Goal: Task Accomplishment & Management: Manage account settings

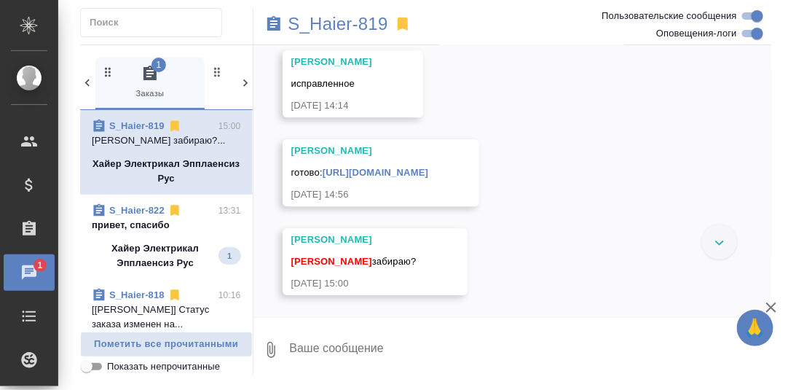
scroll to position [20927, 0]
click at [393, 167] on link "[URL][DOMAIN_NAME]" at bounding box center [376, 172] width 106 height 11
click at [377, 339] on textarea at bounding box center [530, 350] width 484 height 50
type textarea "Цифру 4.4 так и не поставили?"
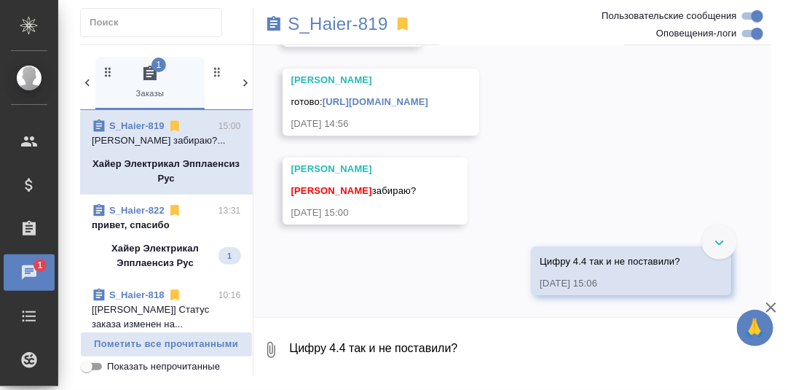
scroll to position [20998, 0]
type textarea "Я в мессенджере писала."
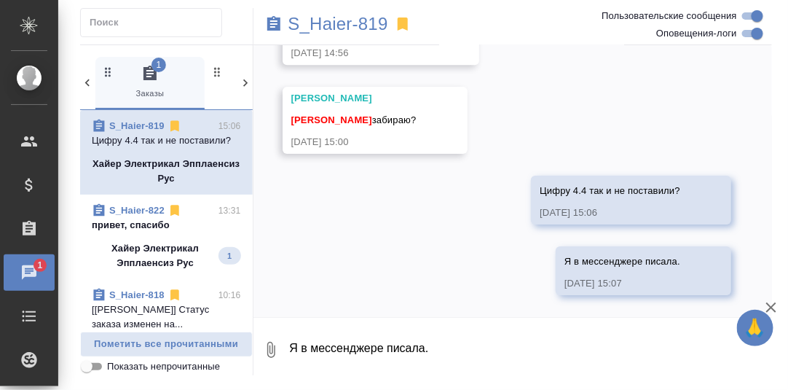
scroll to position [21069, 0]
click at [158, 224] on p "привет, спасибо" at bounding box center [166, 225] width 149 height 15
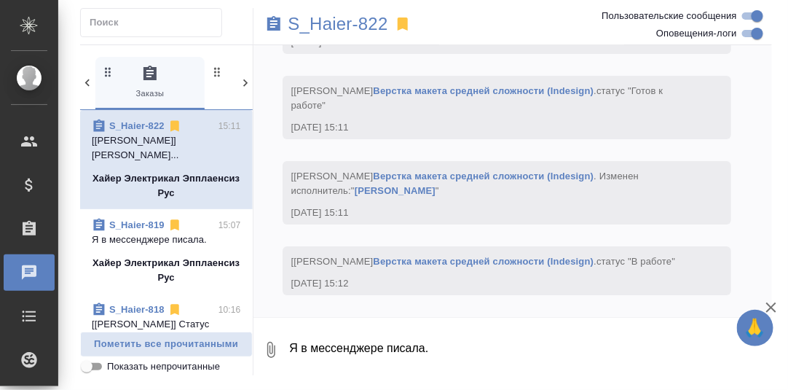
scroll to position [31310, 0]
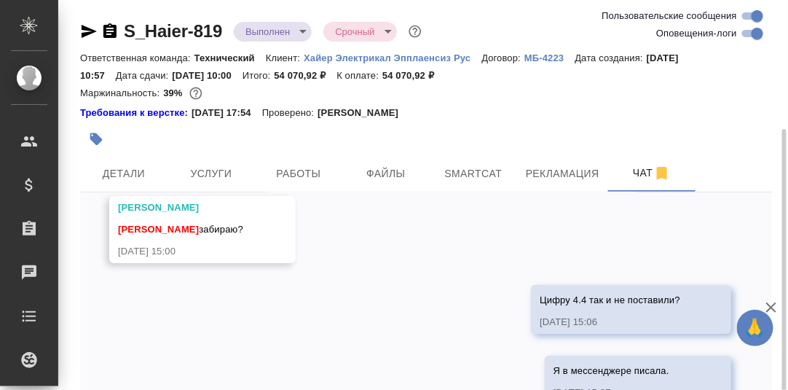
scroll to position [72, 0]
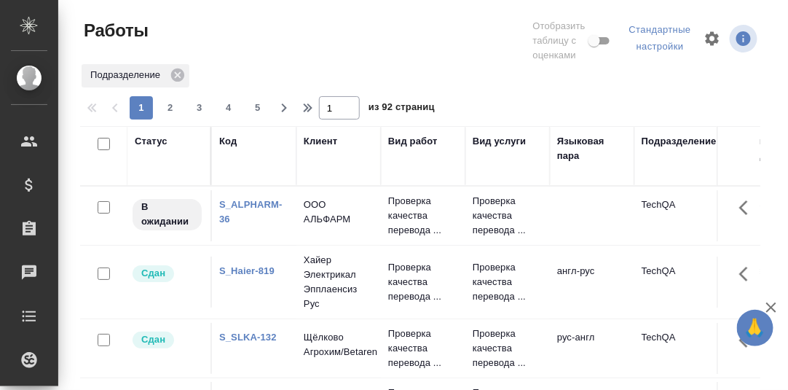
click at [154, 144] on div "Статус" at bounding box center [151, 141] width 33 height 15
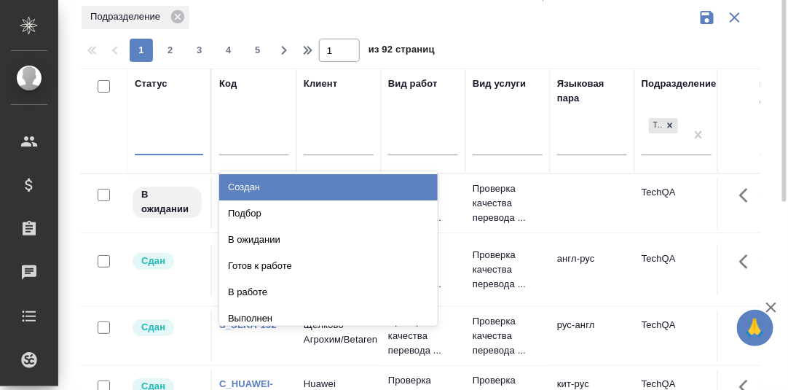
scroll to position [61, 0]
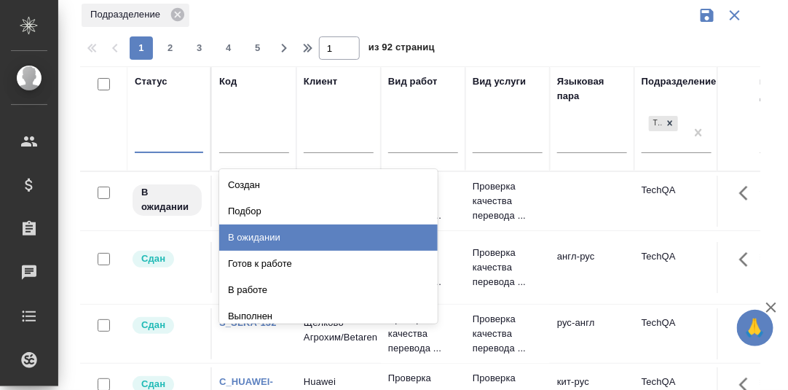
click at [253, 234] on div "В ожидании" at bounding box center [328, 237] width 218 height 26
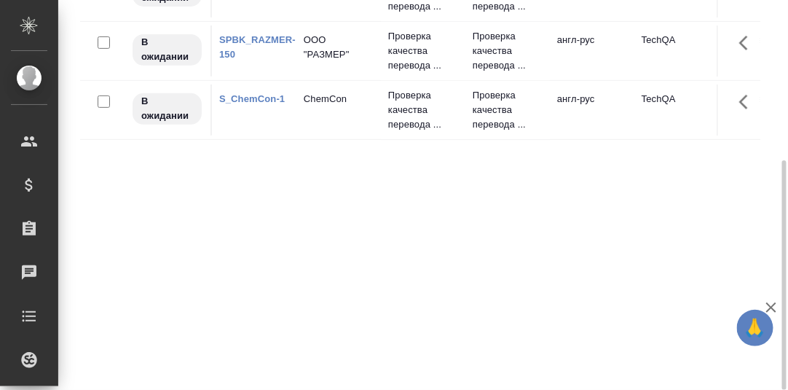
scroll to position [125, 0]
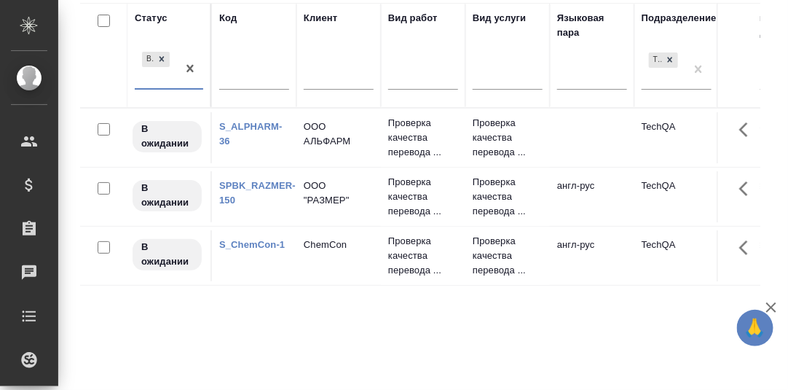
click at [272, 182] on link "SPBK_RAZMER-150" at bounding box center [257, 192] width 76 height 25
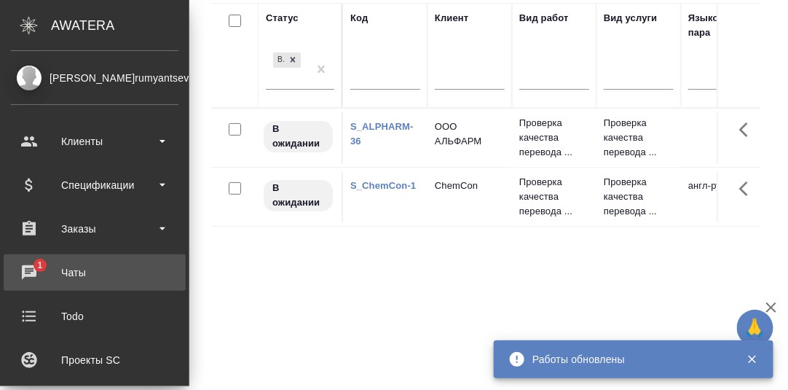
drag, startPoint x: 29, startPoint y: 269, endPoint x: 47, endPoint y: 268, distance: 17.5
click at [30, 269] on div "Чаты" at bounding box center [94, 272] width 167 height 22
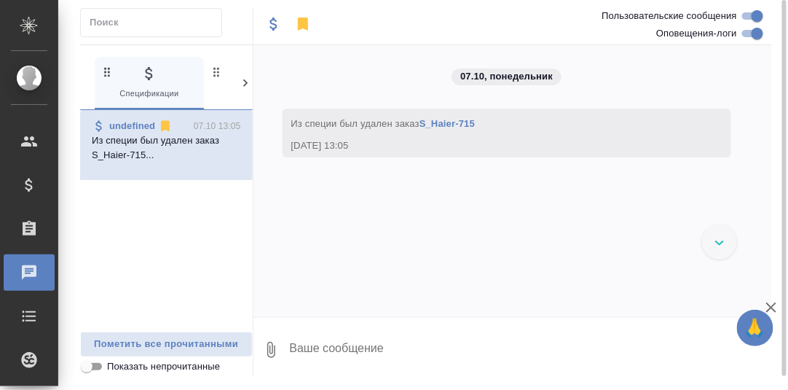
click at [245, 84] on icon at bounding box center [245, 82] width 4 height 7
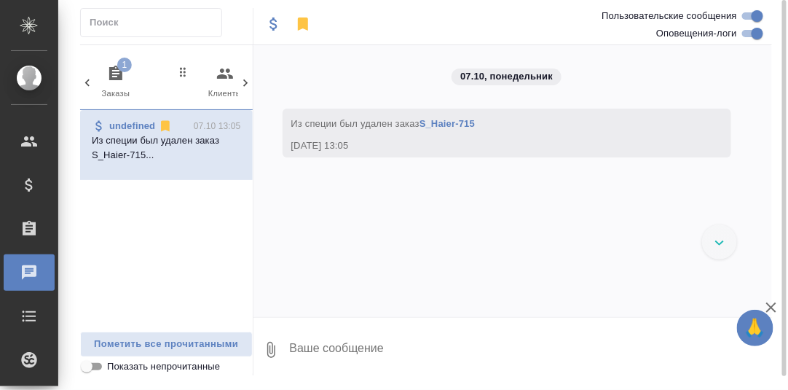
click at [119, 73] on icon "button" at bounding box center [115, 73] width 13 height 15
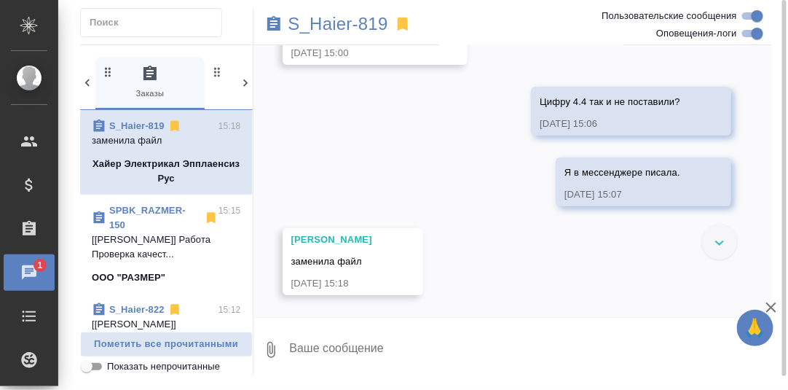
scroll to position [20793, 0]
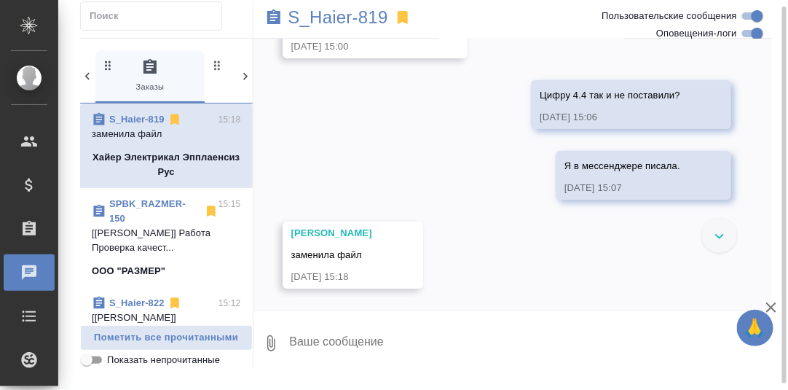
click at [351, 342] on textarea at bounding box center [530, 343] width 484 height 50
type textarea "Да, теперь всё."
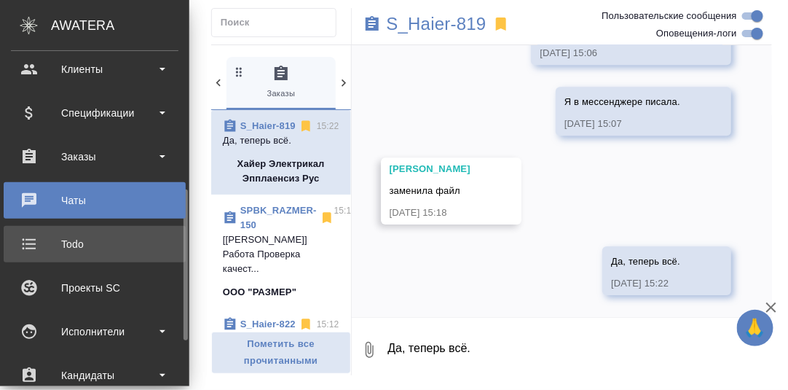
scroll to position [145, 0]
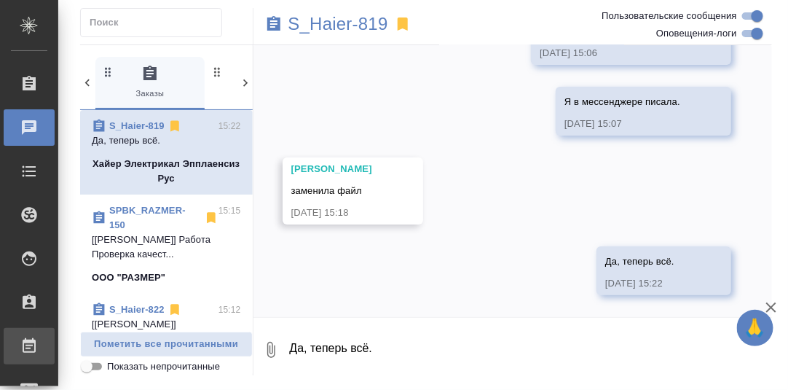
click at [29, 347] on div "Работы" at bounding box center [11, 346] width 36 height 22
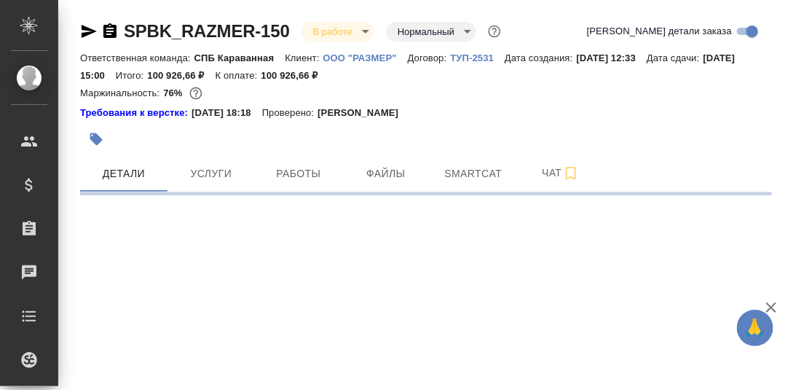
select select "RU"
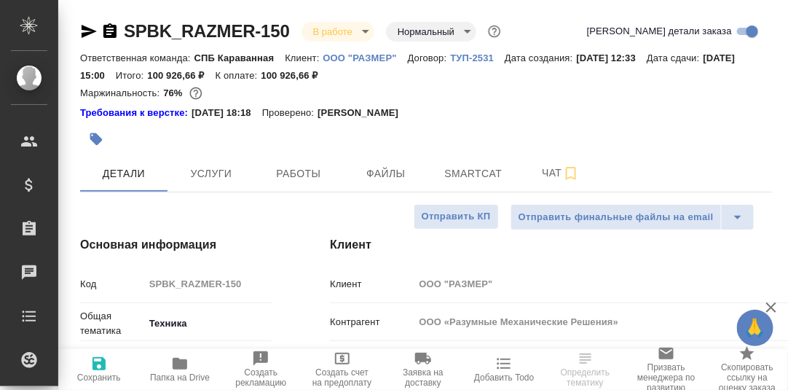
type textarea "x"
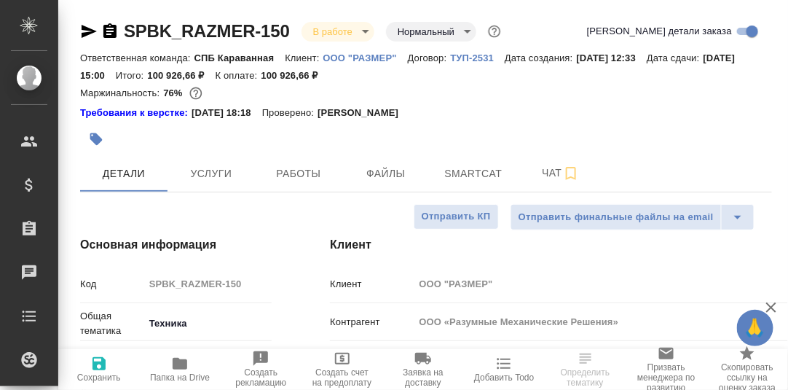
type textarea "x"
type input "[PERSON_NAME]"
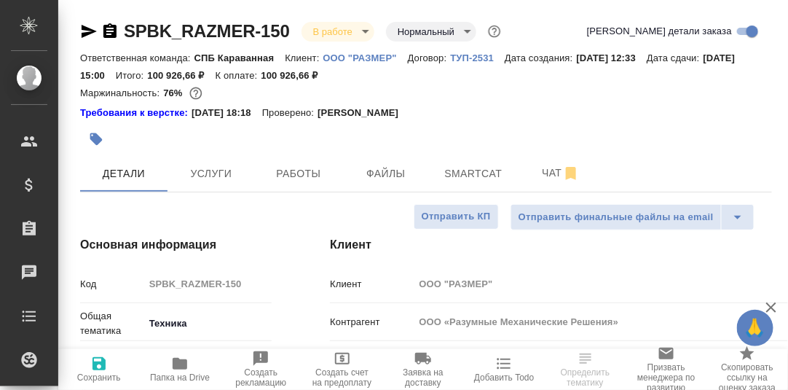
type input "Сеитов Павел"
type textarea "x"
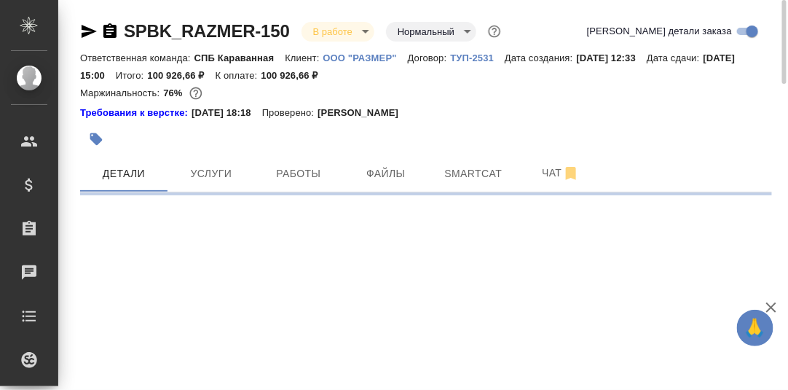
select select "RU"
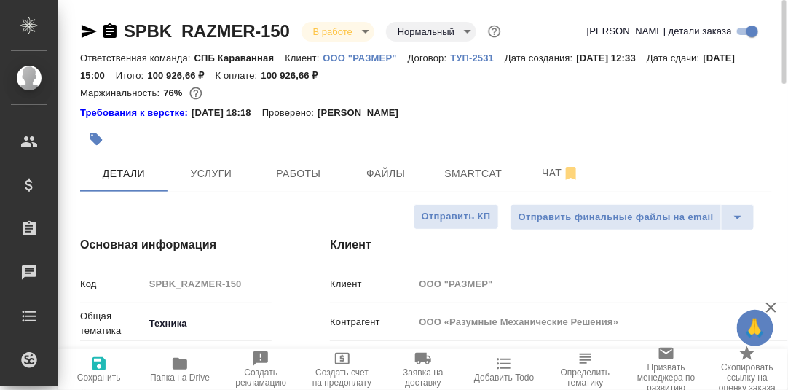
type textarea "x"
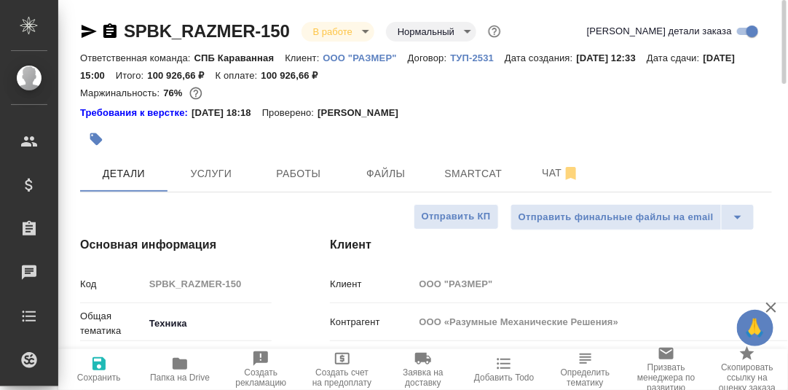
type textarea "x"
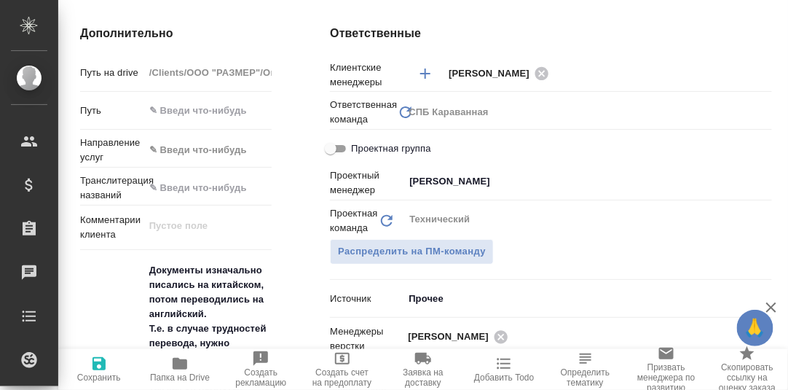
scroll to position [218, 0]
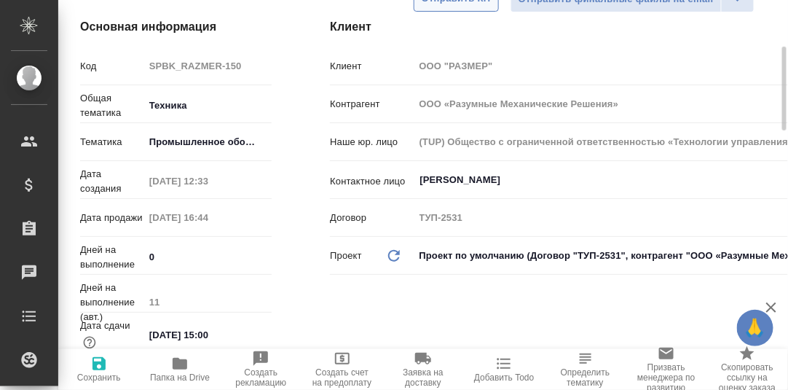
type textarea "x"
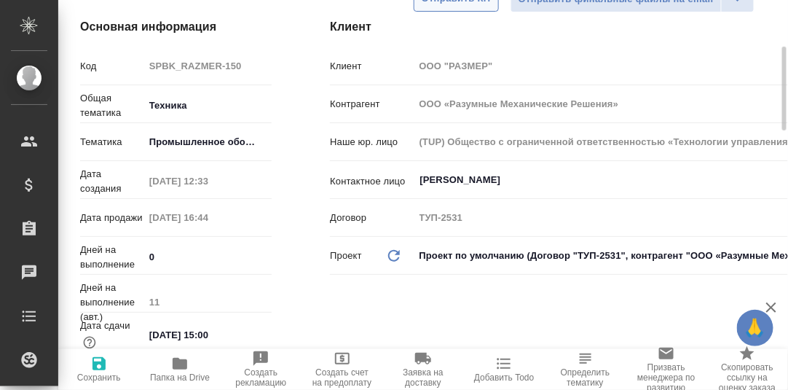
type textarea "x"
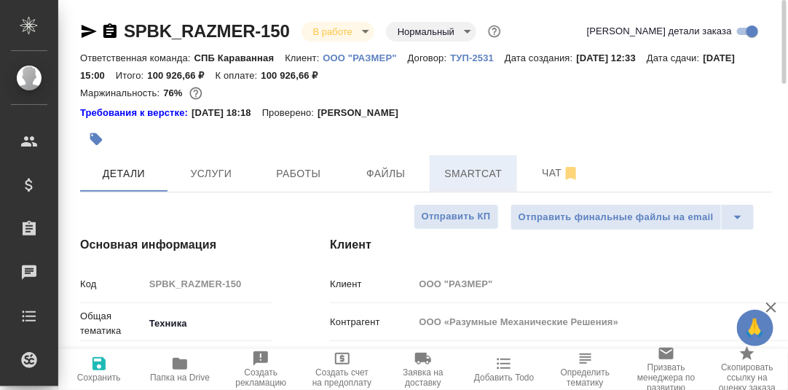
click at [454, 172] on span "Smartcat" at bounding box center [473, 174] width 70 height 18
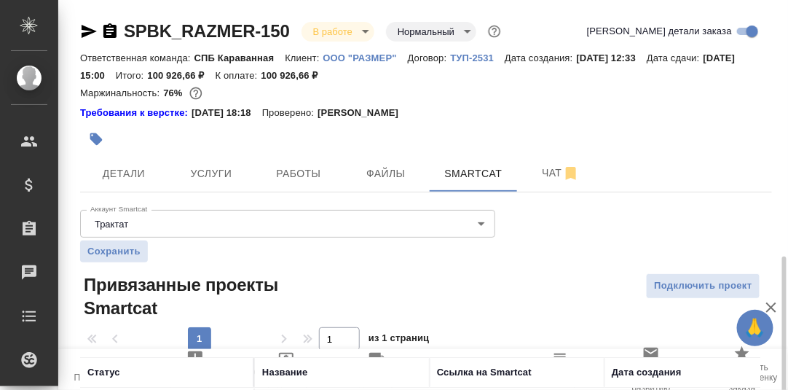
scroll to position [149, 0]
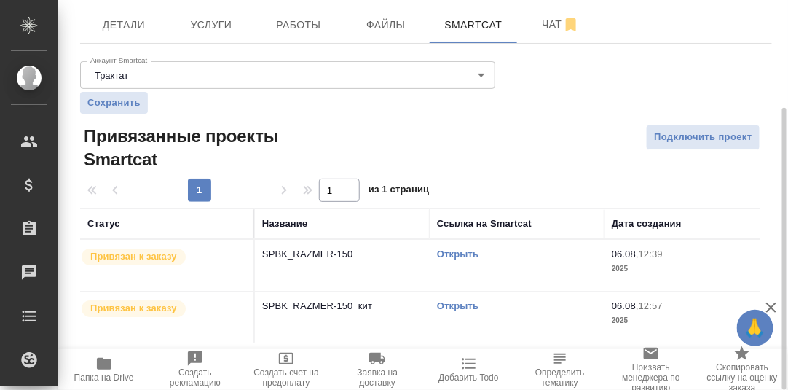
click at [462, 251] on link "Открыть" at bounding box center [458, 253] width 42 height 11
click at [461, 307] on link "Открыть" at bounding box center [458, 305] width 42 height 11
click at [294, 21] on span "Работы" at bounding box center [299, 25] width 70 height 18
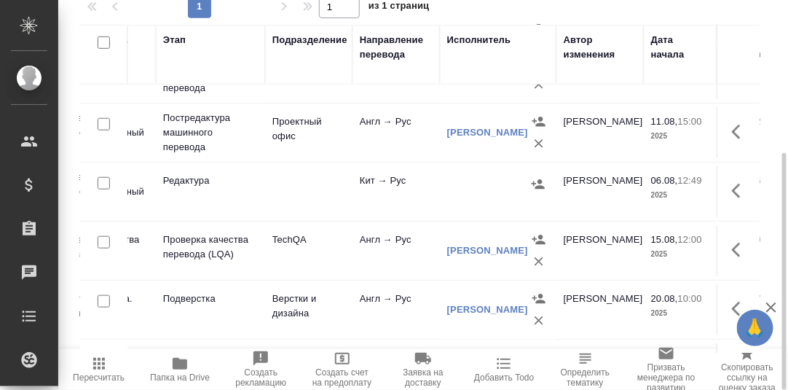
scroll to position [291, 169]
click at [535, 254] on icon "button" at bounding box center [538, 261] width 15 height 15
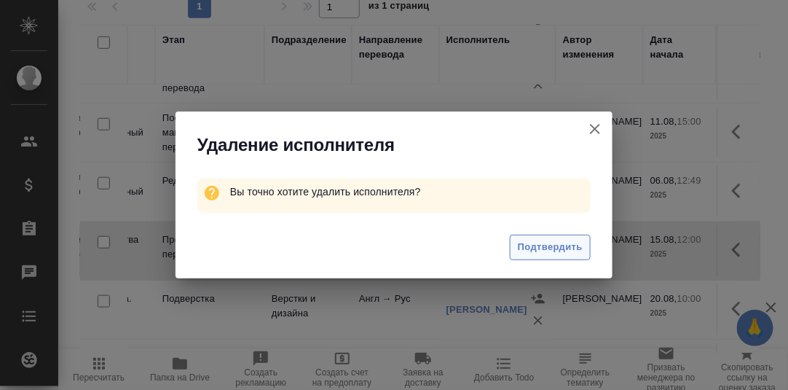
drag, startPoint x: 556, startPoint y: 245, endPoint x: 599, endPoint y: 245, distance: 43.7
click at [556, 245] on span "Подтвердить" at bounding box center [550, 247] width 65 height 17
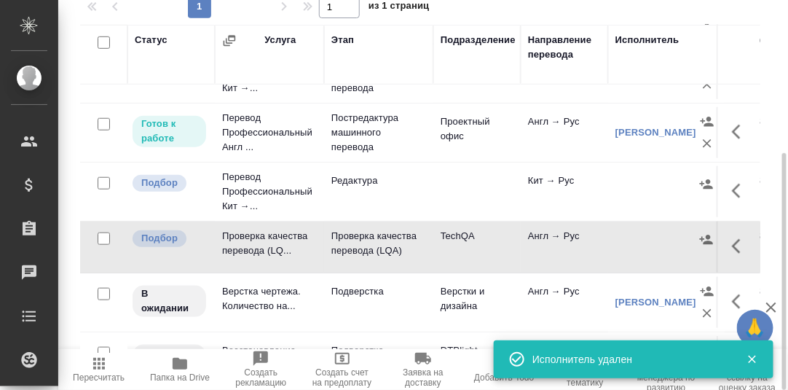
scroll to position [0, 0]
